Goal: Information Seeking & Learning: Learn about a topic

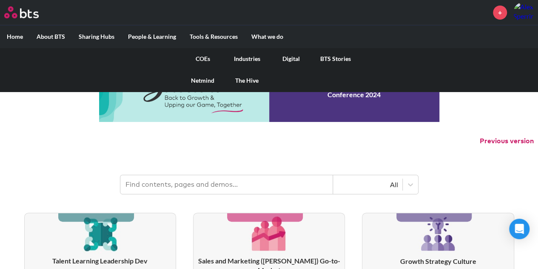
click at [198, 57] on link "COEs" at bounding box center [203, 59] width 44 height 22
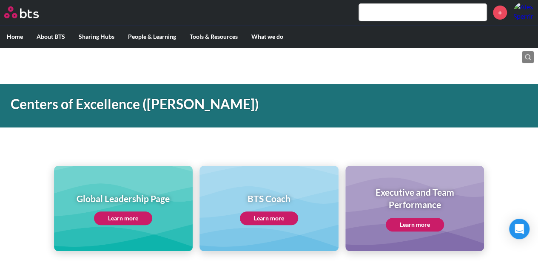
click at [139, 217] on link "Learn more" at bounding box center [123, 218] width 58 height 14
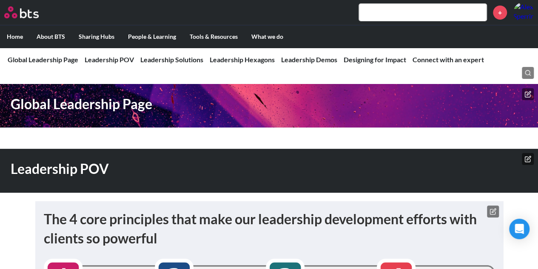
click at [227, 54] on nav "Global Leadership Page Leadership POV Leadership POV The 4 core principles that…" at bounding box center [269, 59] width 538 height 25
click at [228, 60] on link "Leadership Hexagons" at bounding box center [242, 59] width 65 height 8
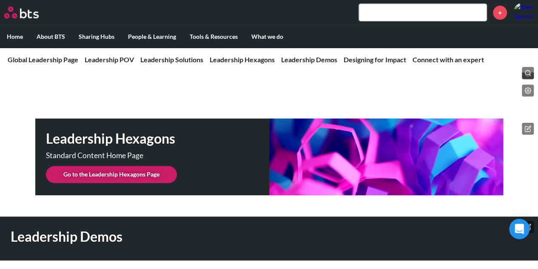
scroll to position [2140, 0]
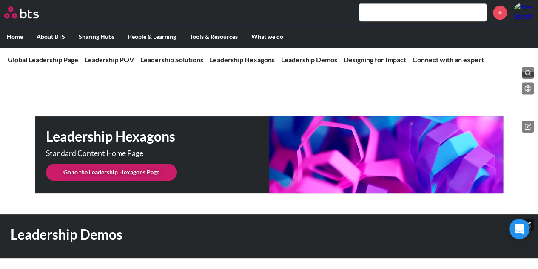
click at [163, 165] on link "Go to the Leadership Hexagons Page" at bounding box center [111, 171] width 131 height 17
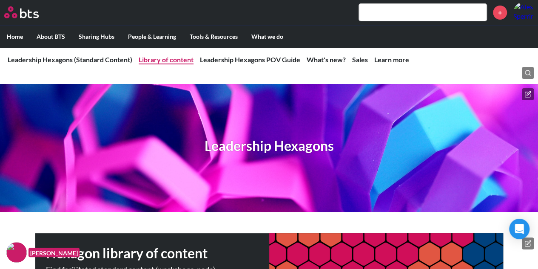
click at [178, 63] on link "Library of content" at bounding box center [166, 59] width 55 height 8
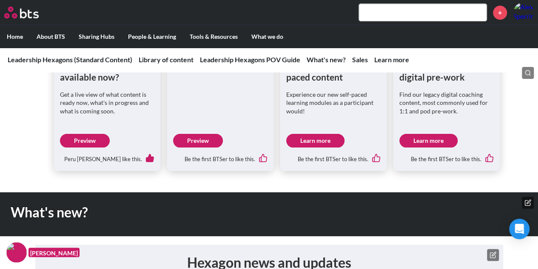
scroll to position [511, 0]
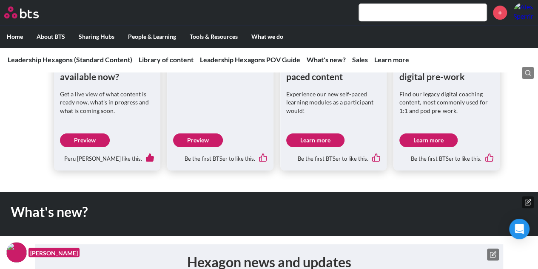
click at [184, 141] on link "Preview" at bounding box center [198, 140] width 50 height 14
